Goal: Task Accomplishment & Management: Manage account settings

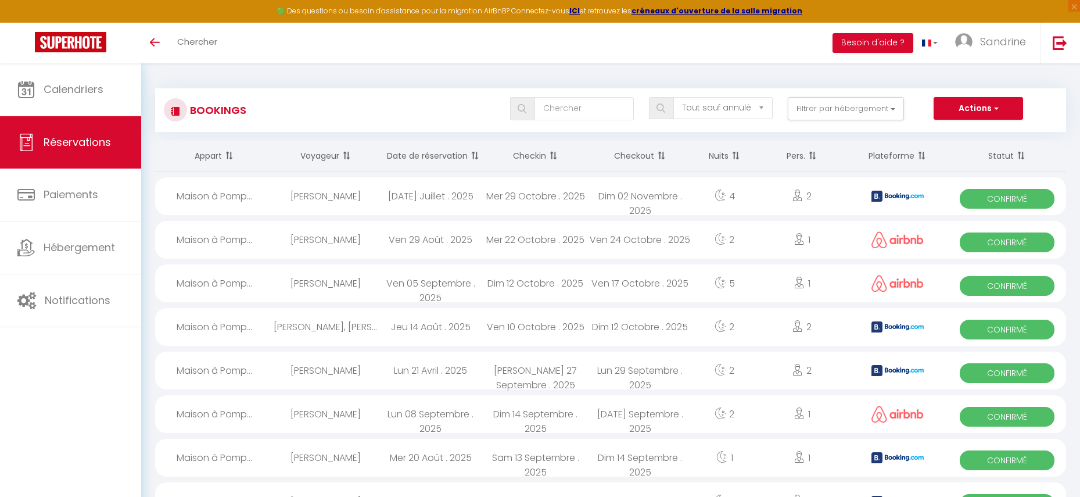
select select "not_cancelled"
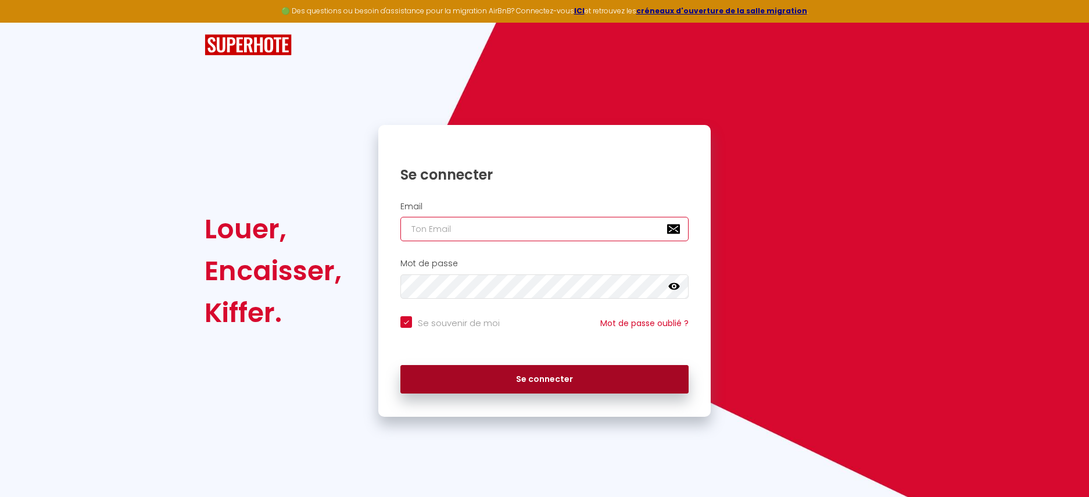
type input "[EMAIL_ADDRESS][PERSON_NAME][DOMAIN_NAME]"
click at [543, 376] on button "Se connecter" at bounding box center [544, 379] width 288 height 29
checkbox input "true"
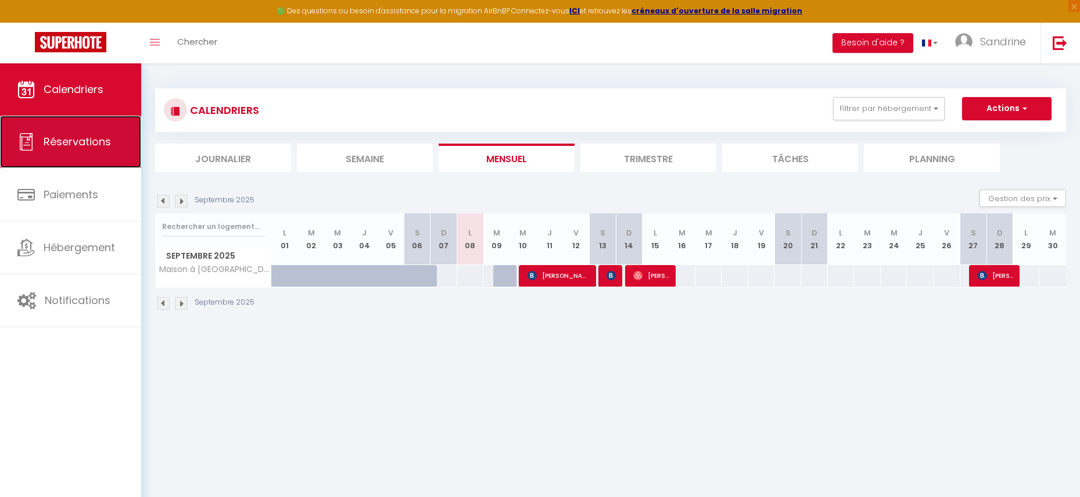
click at [102, 143] on span "Réservations" at bounding box center [77, 141] width 67 height 15
select select "not_cancelled"
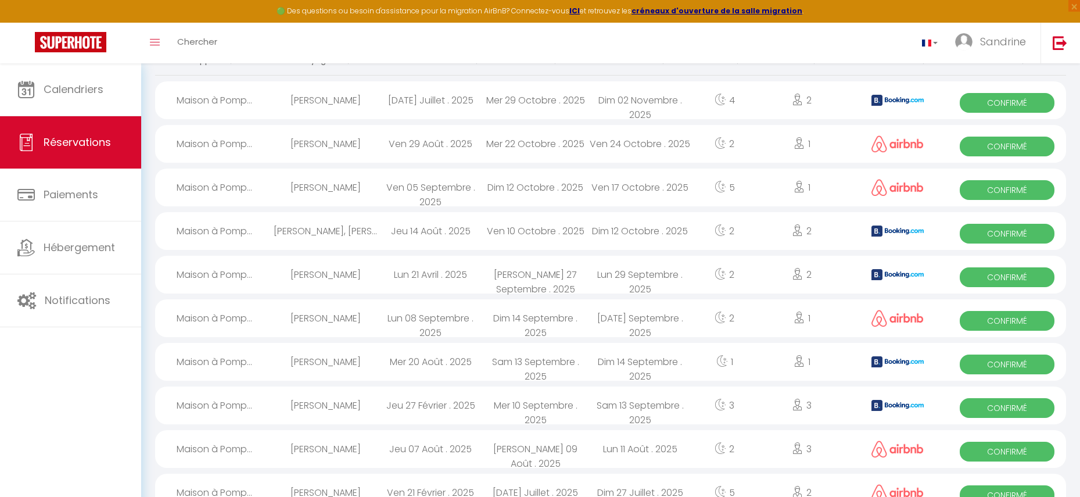
scroll to position [116, 0]
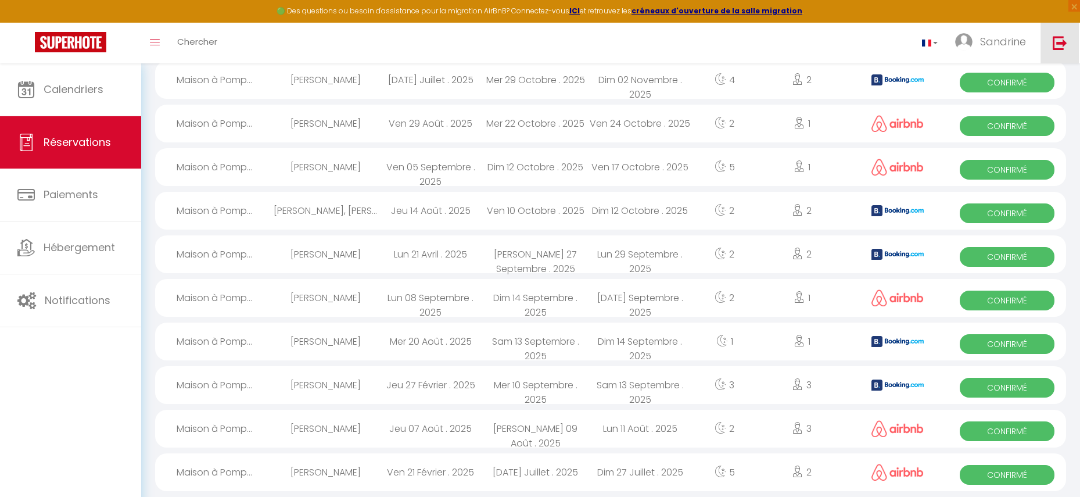
click at [1063, 40] on img at bounding box center [1060, 42] width 15 height 15
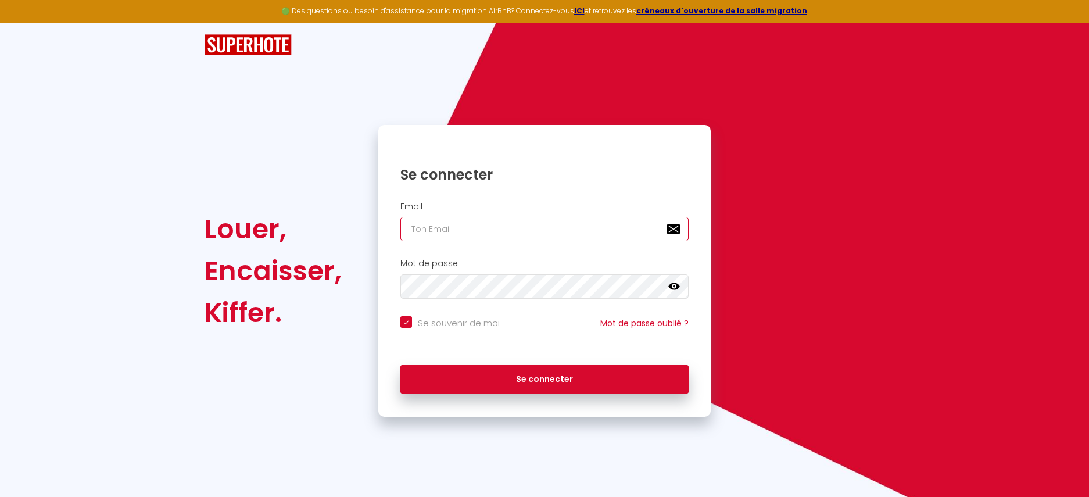
type input "[EMAIL_ADDRESS][PERSON_NAME][DOMAIN_NAME]"
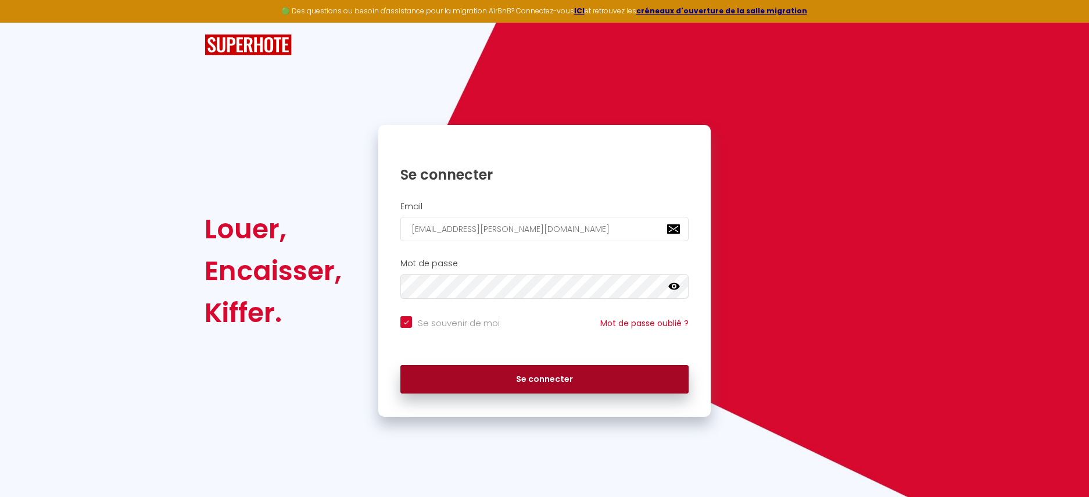
click at [526, 383] on button "Se connecter" at bounding box center [544, 379] width 288 height 29
checkbox input "true"
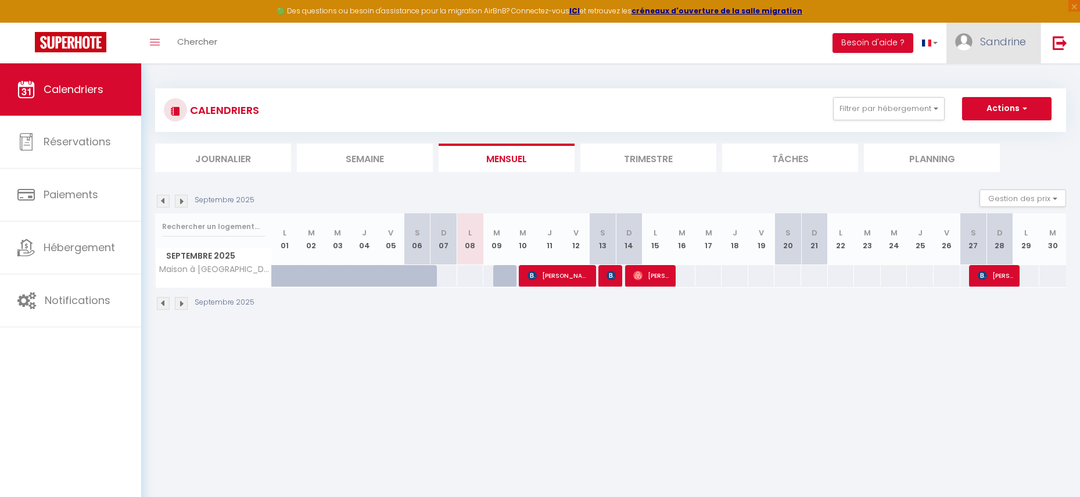
click at [993, 46] on span "Sandrine" at bounding box center [1003, 41] width 46 height 15
